Goal: Transaction & Acquisition: Purchase product/service

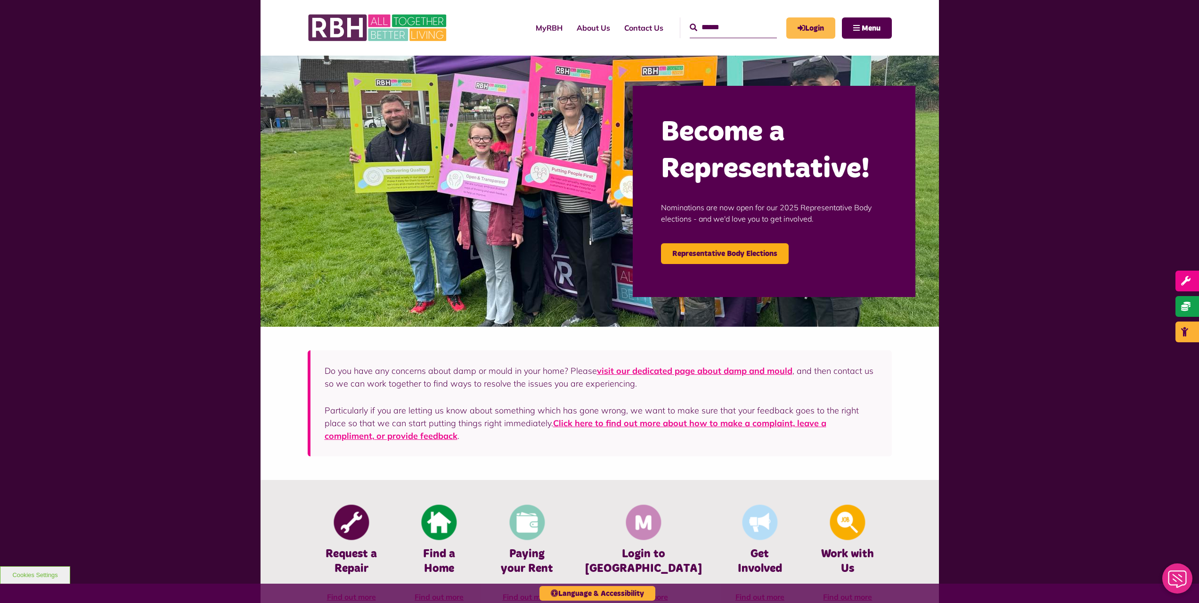
click at [817, 26] on link "Login" at bounding box center [810, 27] width 49 height 21
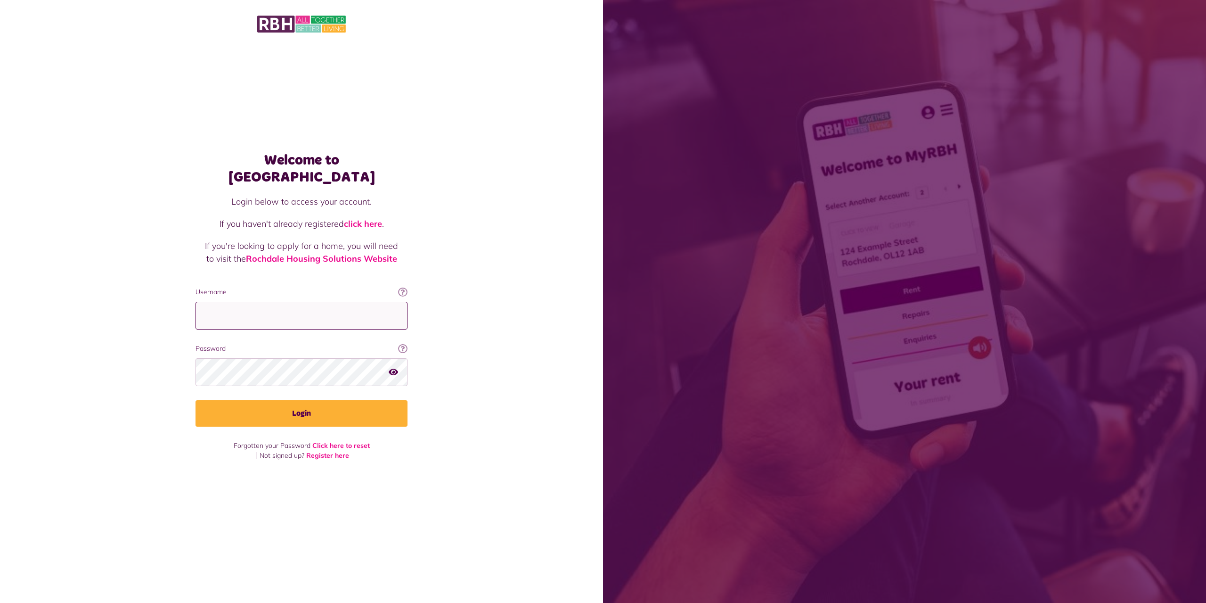
drag, startPoint x: 286, startPoint y: 320, endPoint x: 279, endPoint y: 319, distance: 6.3
click at [285, 320] on input "Username" at bounding box center [302, 316] width 212 height 28
type input "**********"
click at [196, 400] on button "Login" at bounding box center [302, 413] width 212 height 26
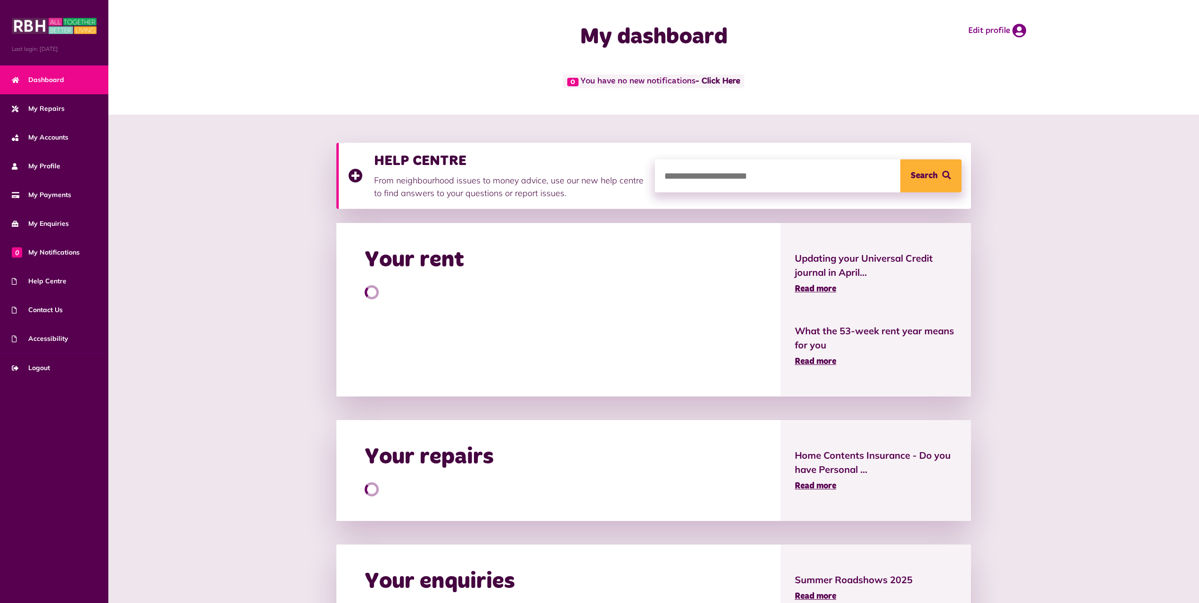
click at [196, 204] on div "HELP CENTRE From neighbourhood issues to money advice, use our new help centre …" at bounding box center [653, 415] width 1091 height 603
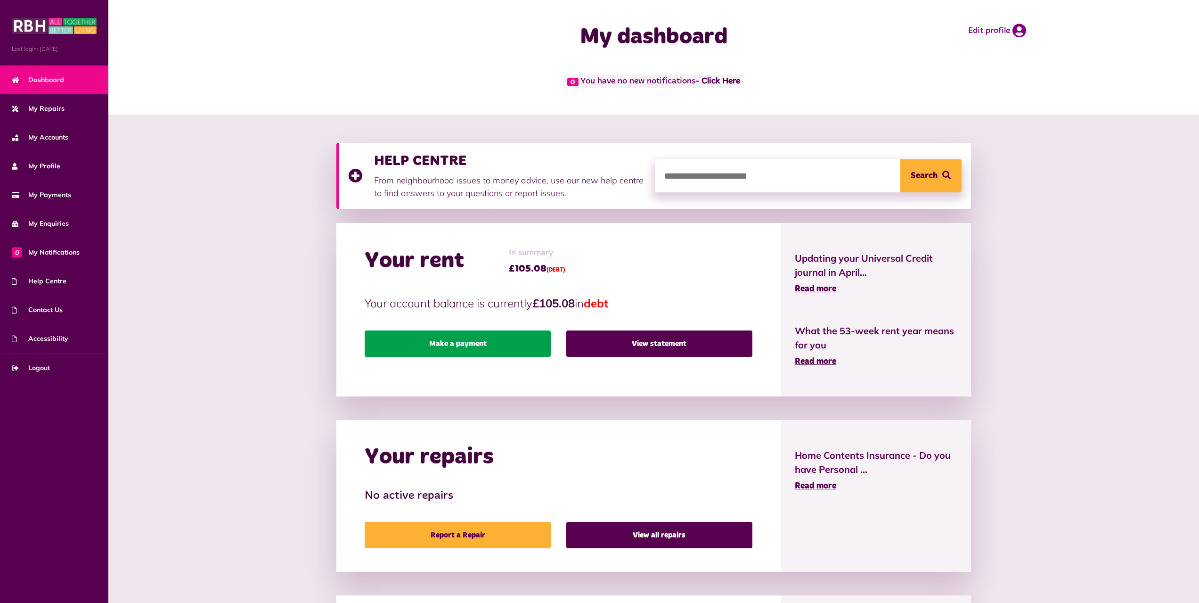
click at [448, 346] on link "Make a payment" at bounding box center [458, 343] width 186 height 26
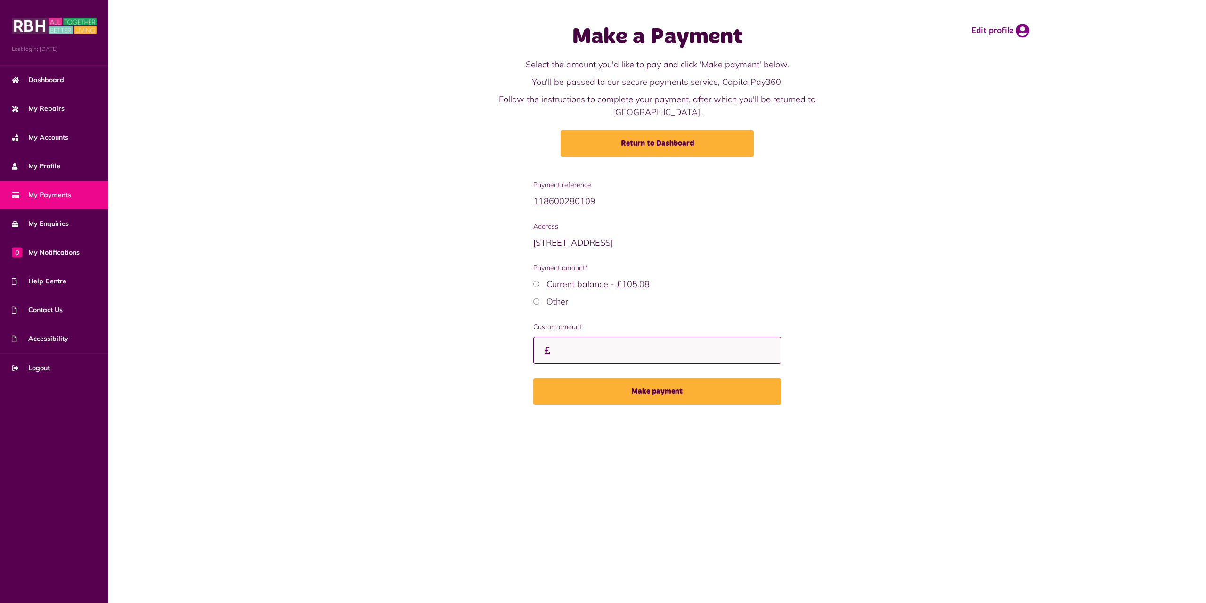
click at [566, 336] on input "Custom amount" at bounding box center [657, 350] width 248 height 28
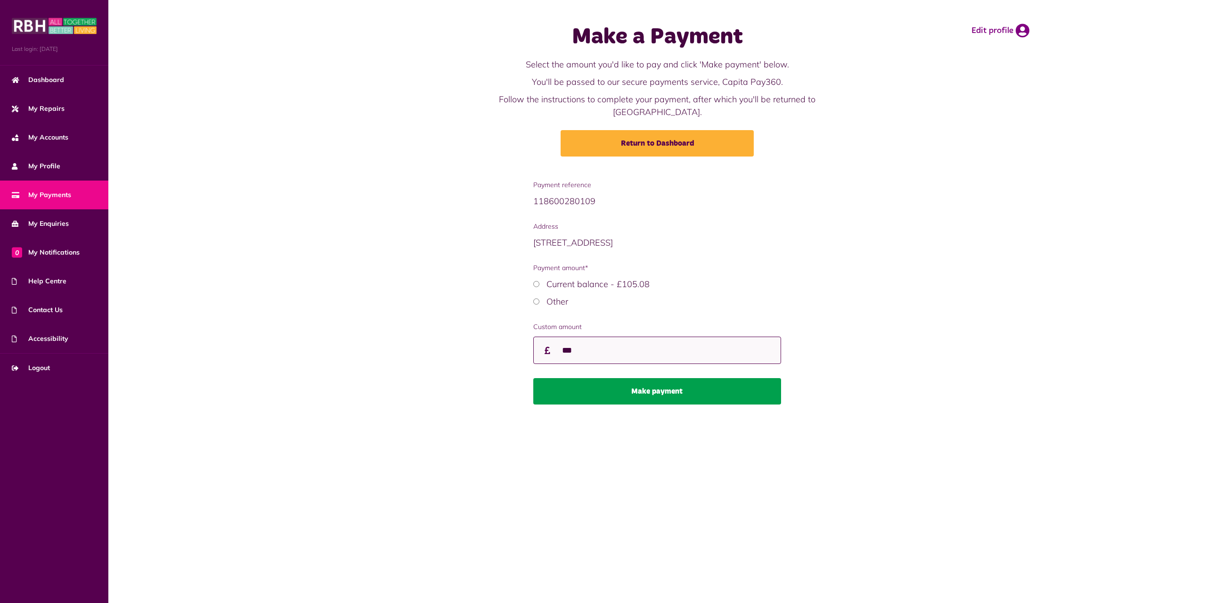
type input "***"
click at [654, 378] on button "Make payment" at bounding box center [657, 391] width 248 height 26
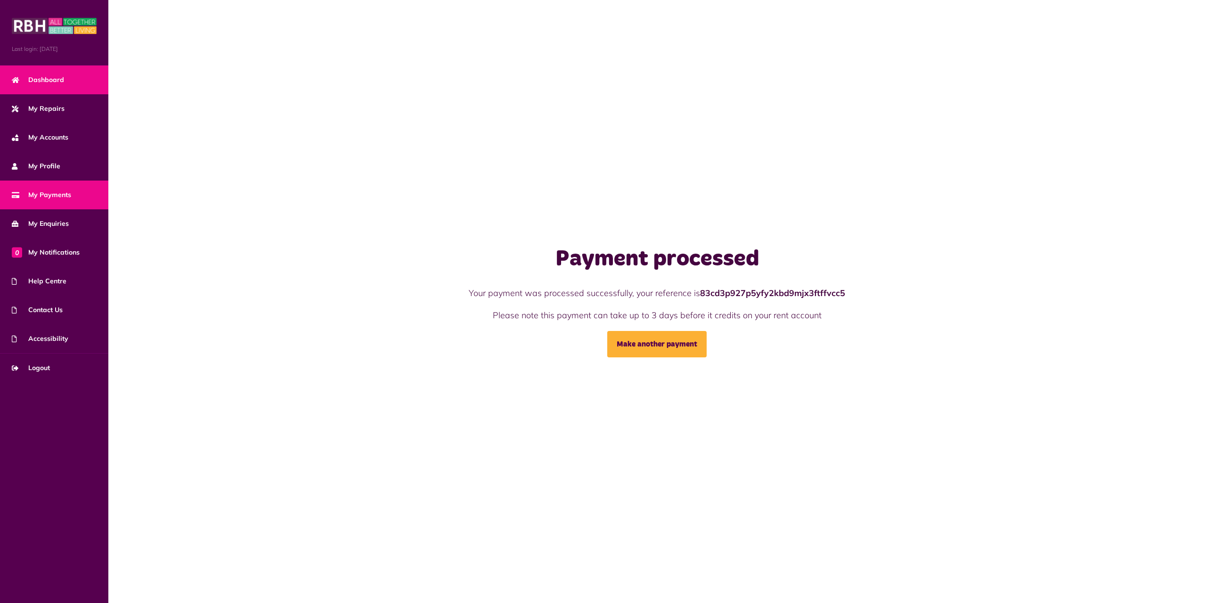
click at [66, 83] on link "Dashboard" at bounding box center [54, 79] width 108 height 29
